Goal: Transaction & Acquisition: Purchase product/service

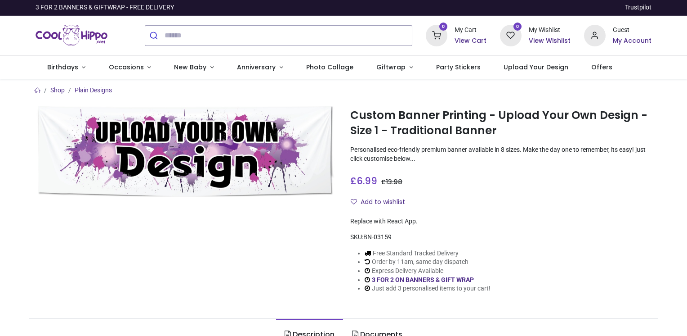
click at [251, 157] on img at bounding box center [186, 151] width 301 height 90
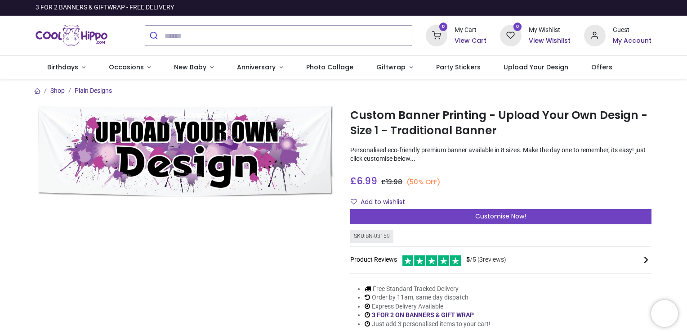
click at [450, 209] on div "Customise Now!" at bounding box center [500, 216] width 301 height 15
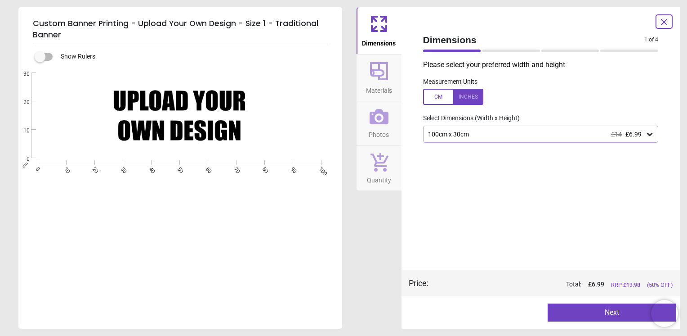
click at [439, 96] on div at bounding box center [453, 97] width 60 height 16
click at [430, 94] on div at bounding box center [453, 97] width 60 height 16
click at [467, 136] on div "100cm x 30cm £14 £6.99" at bounding box center [536, 134] width 219 height 8
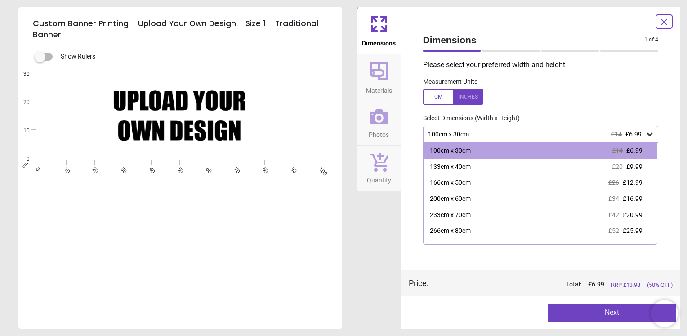
click at [465, 149] on div "100cm x 30cm" at bounding box center [450, 150] width 41 height 9
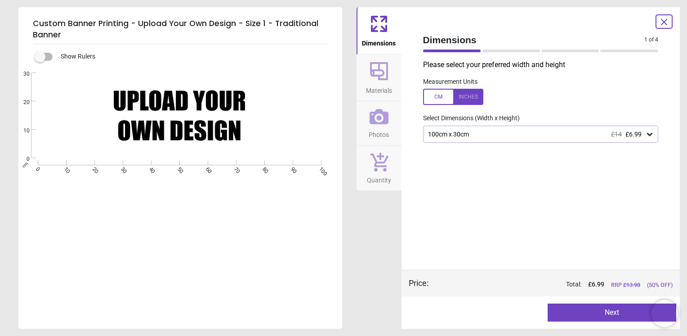
click at [473, 136] on div "100cm x 30cm £14 £6.99" at bounding box center [536, 134] width 219 height 8
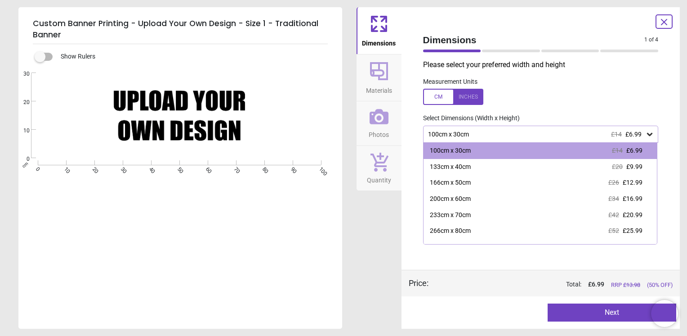
click at [461, 150] on div "100cm x 30cm" at bounding box center [450, 150] width 41 height 9
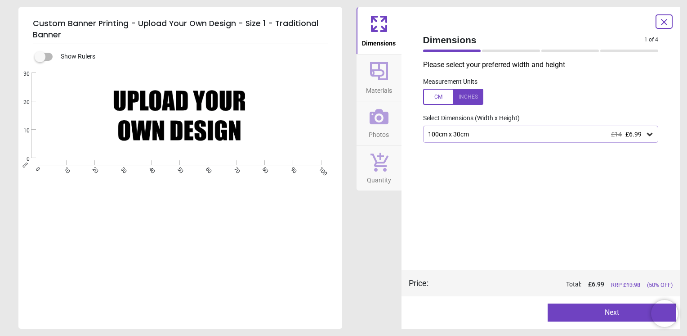
click at [193, 147] on div "Created with Snap null" at bounding box center [179, 115] width 322 height 85
click at [143, 95] on div "Created with Snap null" at bounding box center [179, 115] width 322 height 85
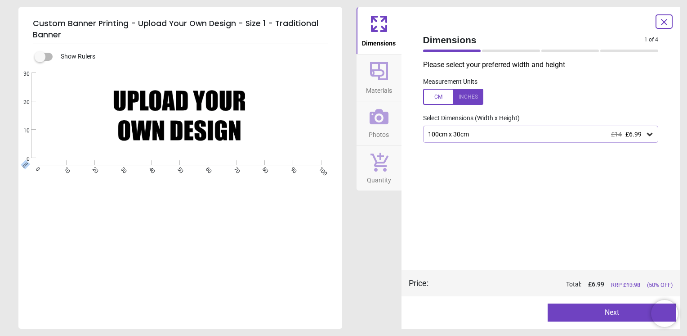
click at [379, 122] on icon at bounding box center [379, 116] width 19 height 19
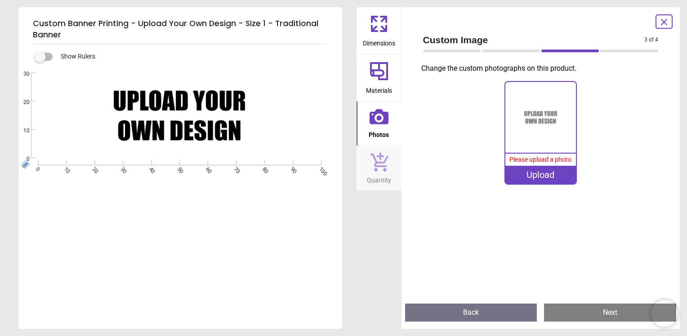
click at [386, 35] on span "Dimensions" at bounding box center [379, 41] width 32 height 13
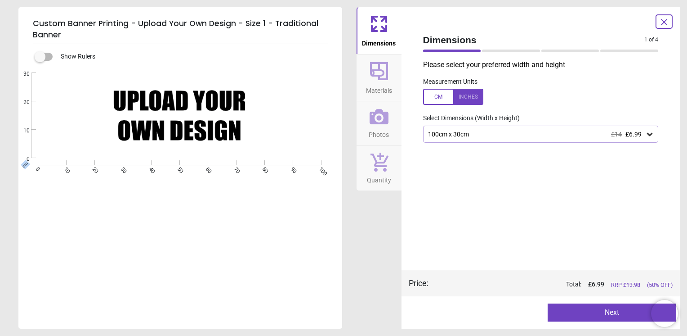
click at [382, 76] on icon at bounding box center [379, 71] width 22 height 22
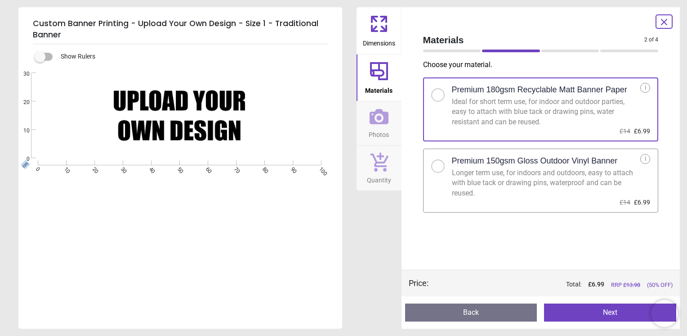
click at [376, 120] on icon at bounding box center [379, 116] width 19 height 19
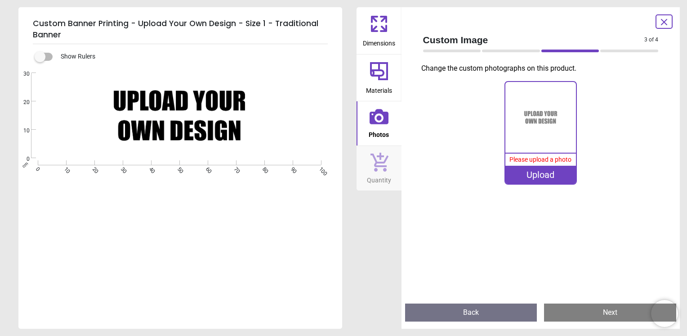
click at [538, 173] on div "Upload" at bounding box center [541, 175] width 71 height 18
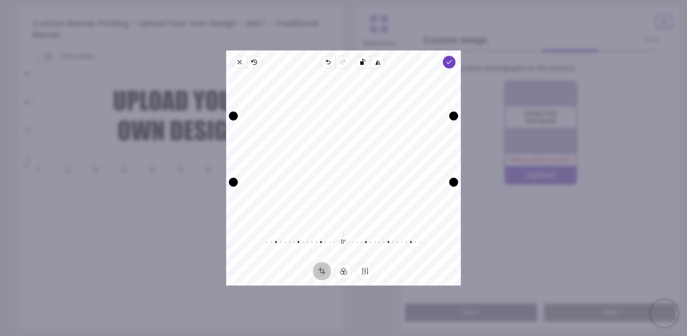
drag, startPoint x: 341, startPoint y: 156, endPoint x: 343, endPoint y: 147, distance: 9.8
click at [343, 147] on div "Recenter" at bounding box center [343, 149] width 220 height 147
drag, startPoint x: 318, startPoint y: 145, endPoint x: 317, endPoint y: 104, distance: 40.5
click at [317, 104] on div "Recenter" at bounding box center [343, 149] width 220 height 147
drag, startPoint x: 320, startPoint y: 134, endPoint x: 321, endPoint y: 138, distance: 4.7
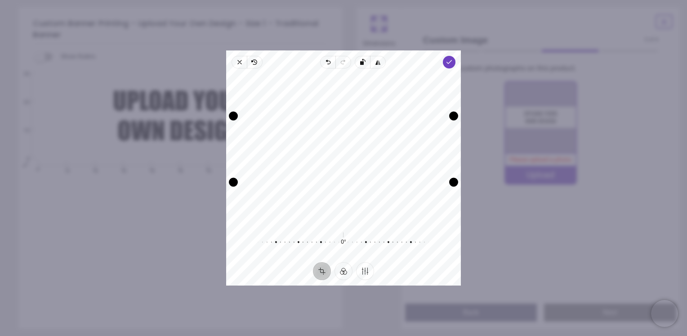
click at [321, 138] on div "Recenter" at bounding box center [343, 149] width 220 height 147
click at [326, 139] on div "Recenter" at bounding box center [343, 149] width 220 height 147
click at [320, 215] on div "Recenter" at bounding box center [343, 149] width 220 height 147
drag, startPoint x: 232, startPoint y: 115, endPoint x: 206, endPoint y: 102, distance: 29.2
click at [350, 193] on div "× Trustpilot Product Reviews 5 /5 ( 3 reviews) Hrishita Good material, just wis…" at bounding box center [500, 225] width 301 height 65
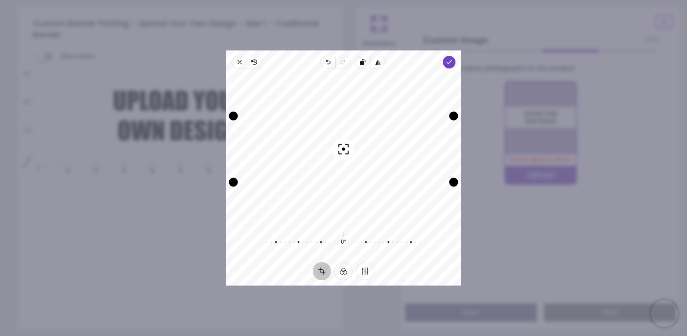
click at [446, 62] on icon "button" at bounding box center [449, 61] width 7 height 7
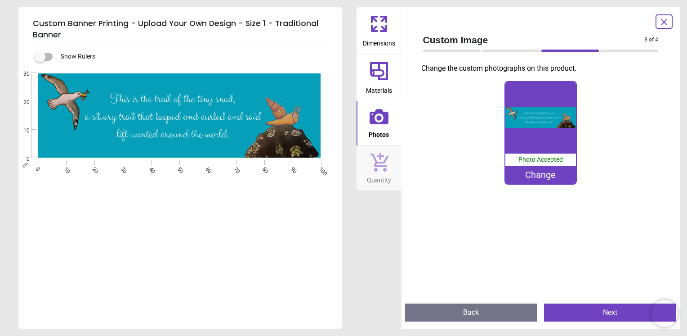
click at [538, 179] on div "Change" at bounding box center [541, 175] width 71 height 18
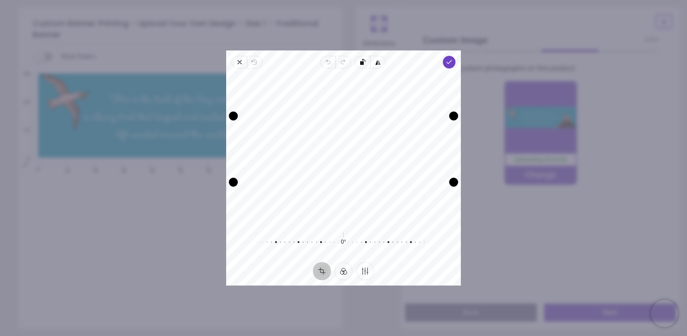
click at [368, 152] on div "Recenter" at bounding box center [343, 149] width 220 height 147
click at [336, 204] on div "Recenter" at bounding box center [343, 149] width 220 height 147
click at [446, 62] on icon "button" at bounding box center [449, 61] width 7 height 7
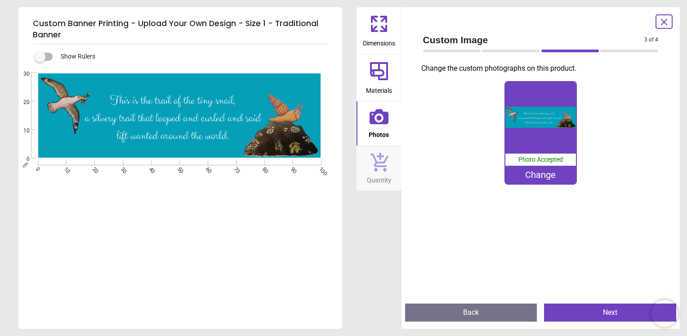
click at [590, 311] on button "Next" at bounding box center [610, 312] width 132 height 18
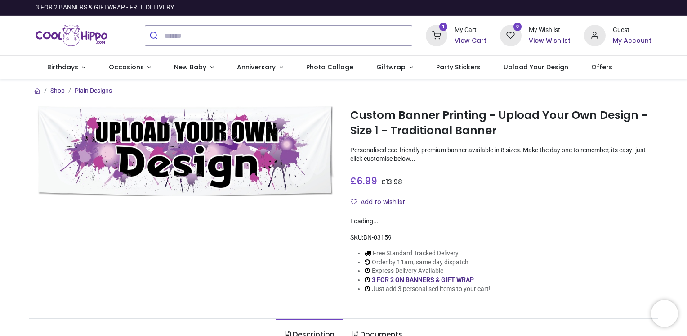
click at [442, 37] on icon at bounding box center [437, 36] width 22 height 22
